Goal: Task Accomplishment & Management: Manage account settings

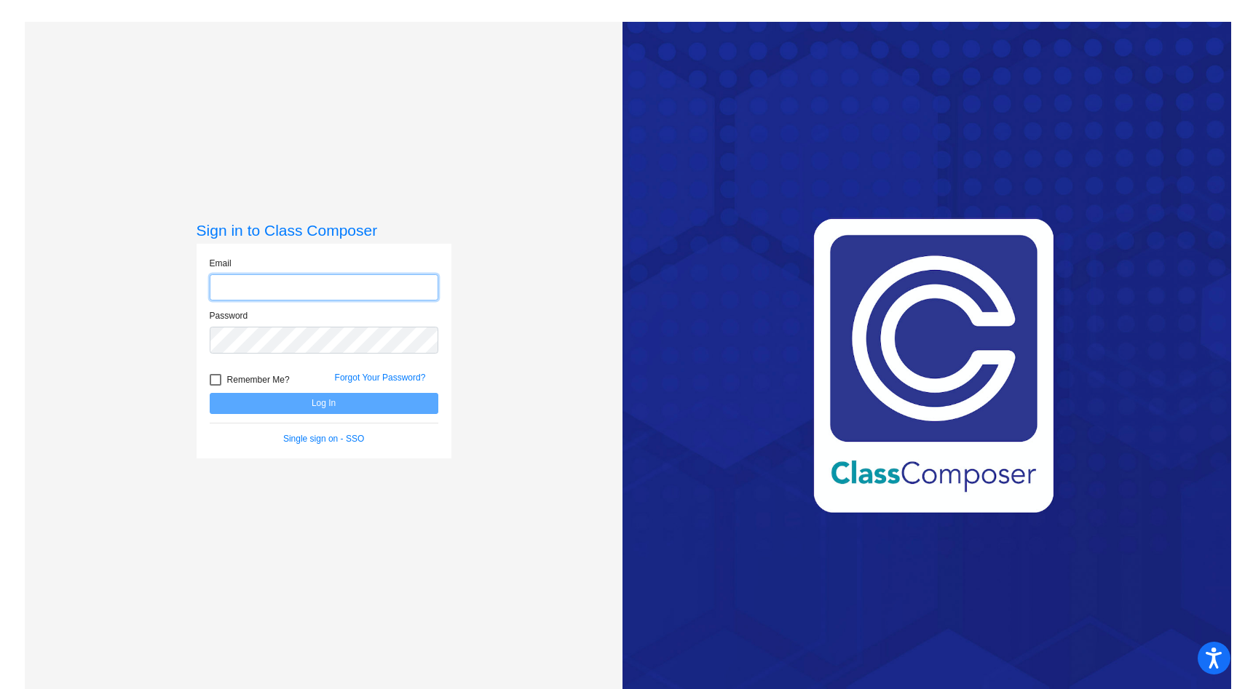
type input "[EMAIL_ADDRESS][DOMAIN_NAME]"
click at [214, 380] on div at bounding box center [216, 380] width 12 height 12
click at [215, 386] on input "Remember Me?" at bounding box center [215, 386] width 1 height 1
checkbox input "true"
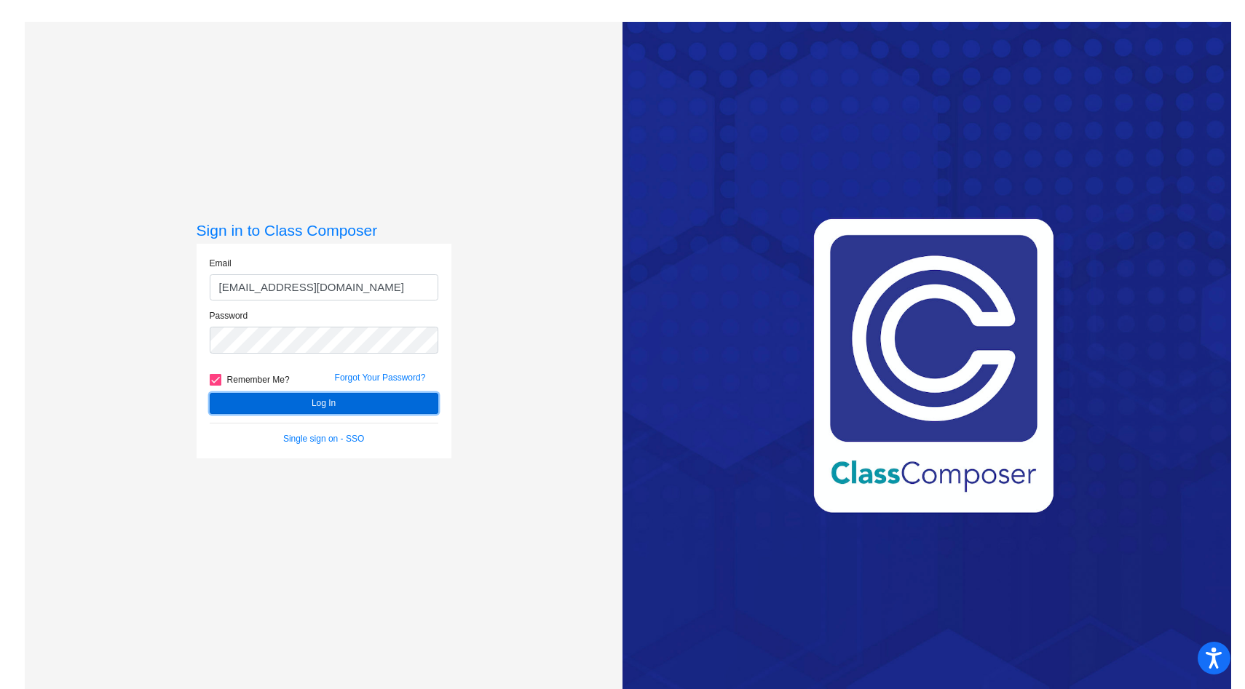
click at [328, 405] on button "Log In" at bounding box center [324, 403] width 229 height 21
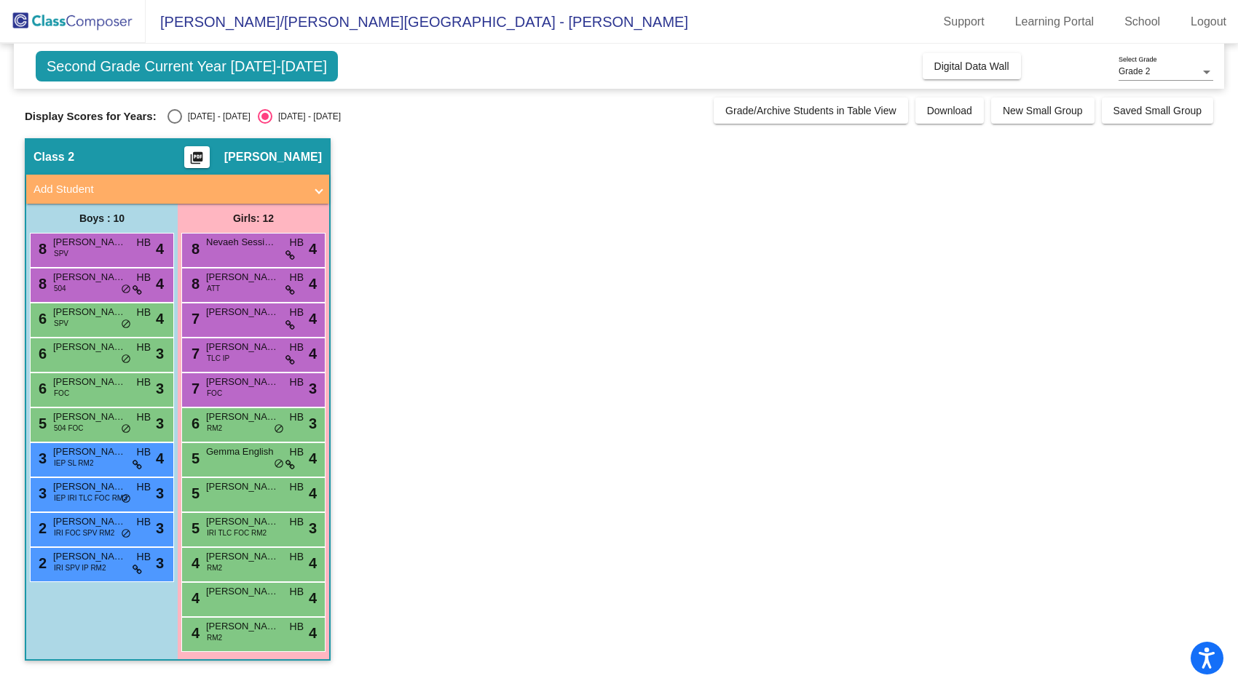
click at [220, 66] on span "Second Grade Current Year [DATE]-[DATE]" at bounding box center [187, 66] width 302 height 31
click at [220, 65] on span "Second Grade Current Year [DATE]-[DATE]" at bounding box center [187, 66] width 302 height 31
